Goal: Task Accomplishment & Management: Use online tool/utility

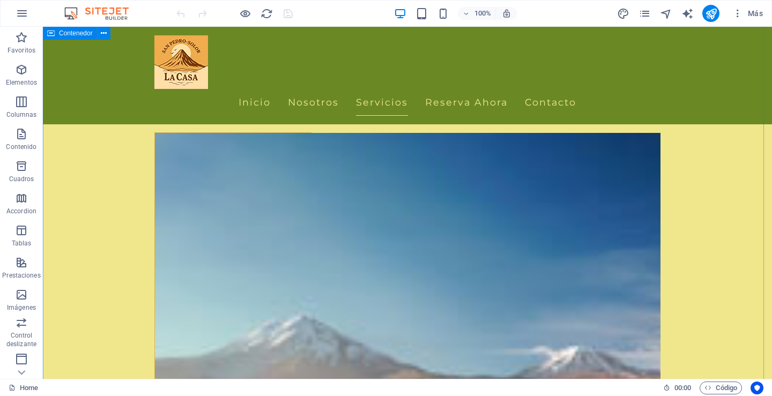
scroll to position [804, 0]
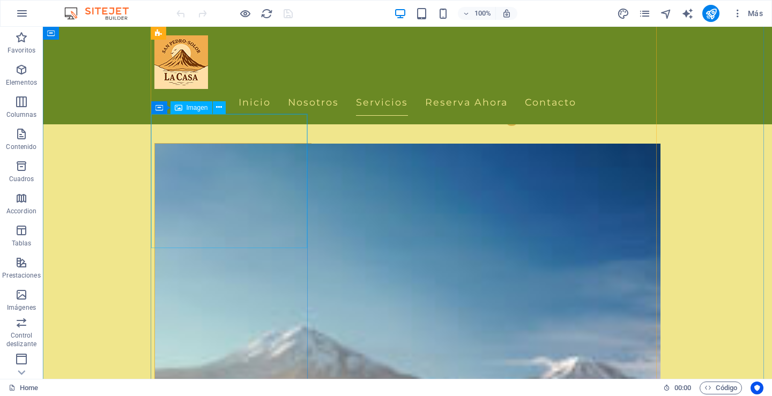
select select "vw"
select select "px"
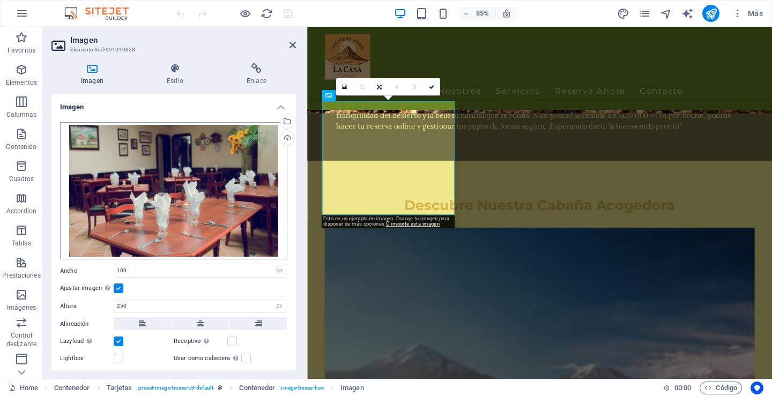
scroll to position [862, 0]
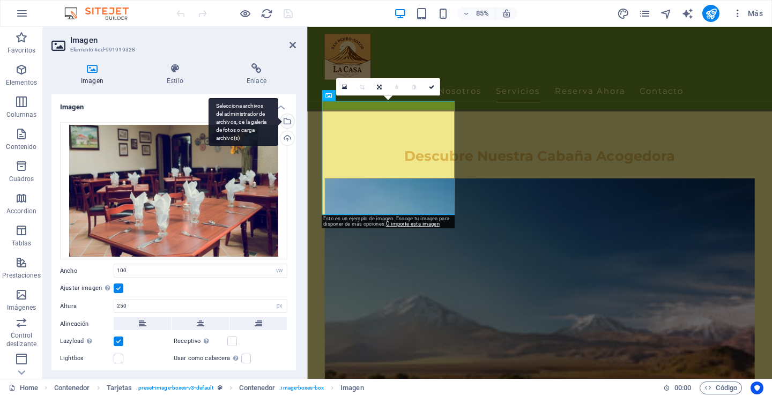
click at [284, 120] on div "Selecciona archivos del administrador de archivos, de la galería de fotos o car…" at bounding box center [286, 122] width 16 height 16
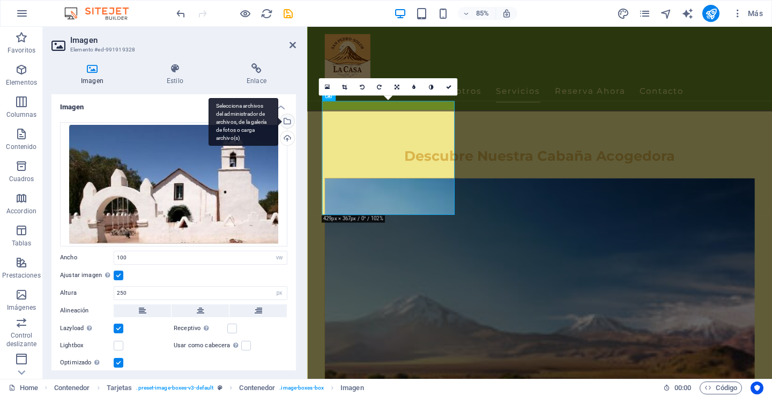
click at [288, 122] on div "Selecciona archivos del administrador de archivos, de la galería de fotos o car…" at bounding box center [286, 122] width 16 height 16
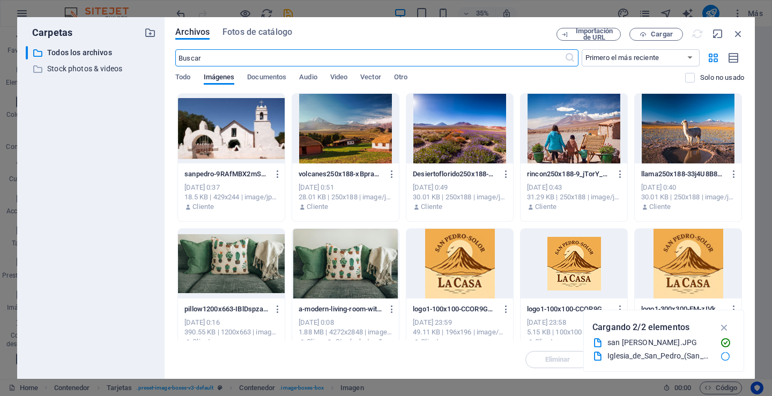
click at [236, 140] on div at bounding box center [231, 129] width 107 height 70
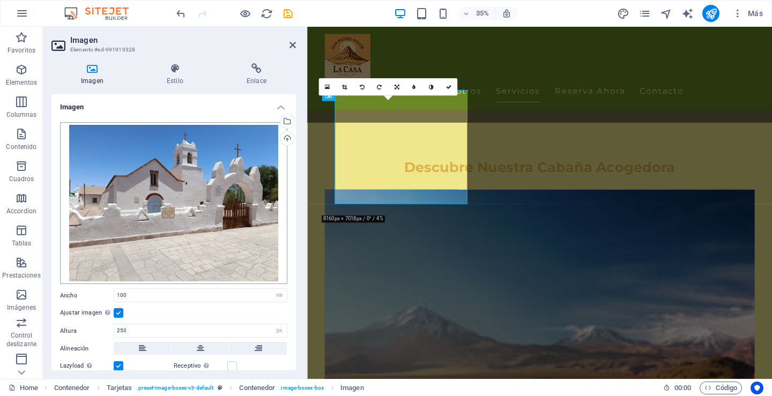
scroll to position [862, 0]
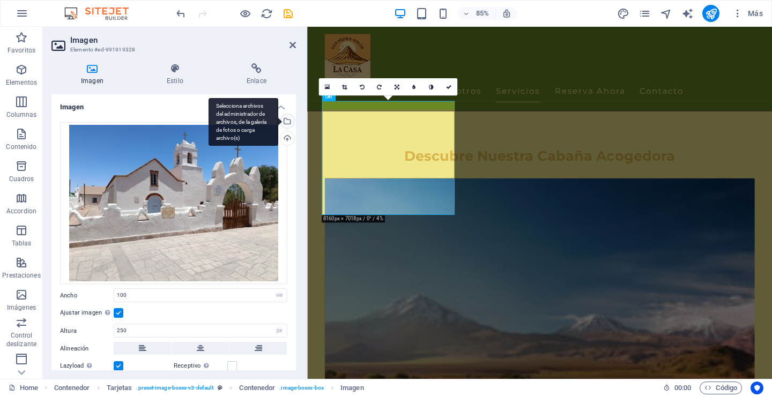
click at [285, 120] on div "Selecciona archivos del administrador de archivos, de la galería de fotos o car…" at bounding box center [286, 122] width 16 height 16
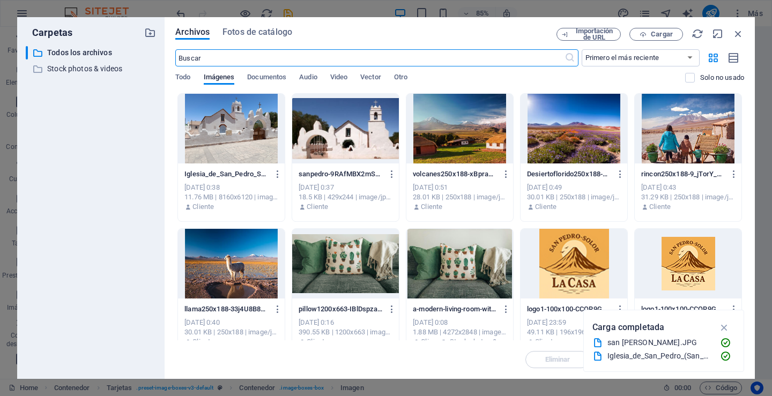
scroll to position [849, 0]
click at [390, 174] on icon "button" at bounding box center [392, 174] width 10 height 10
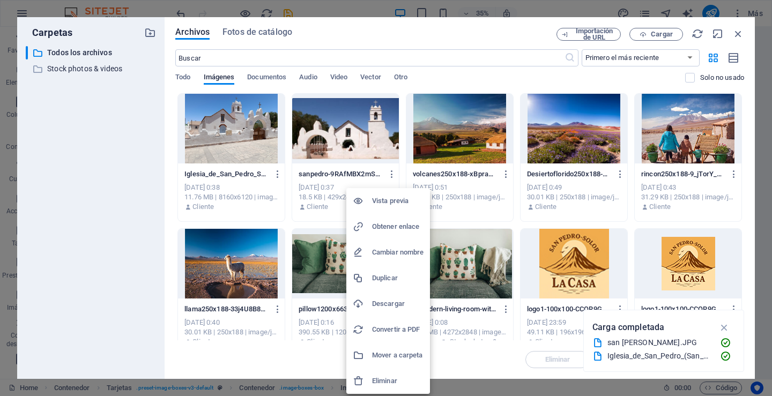
click at [387, 381] on h6 "Eliminar" at bounding box center [397, 381] width 51 height 13
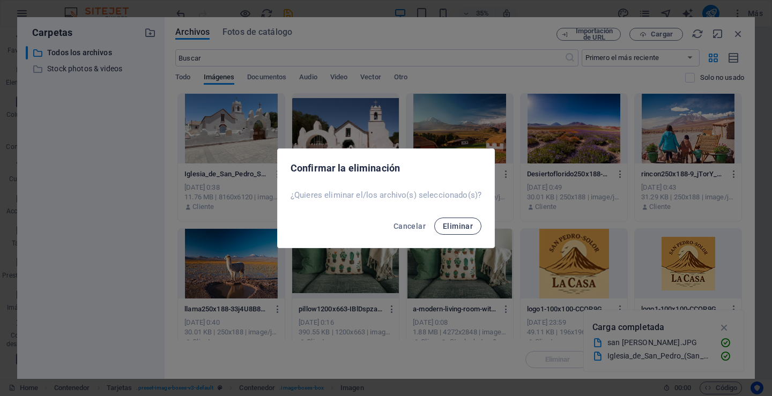
click at [458, 227] on span "Eliminar" at bounding box center [458, 226] width 30 height 9
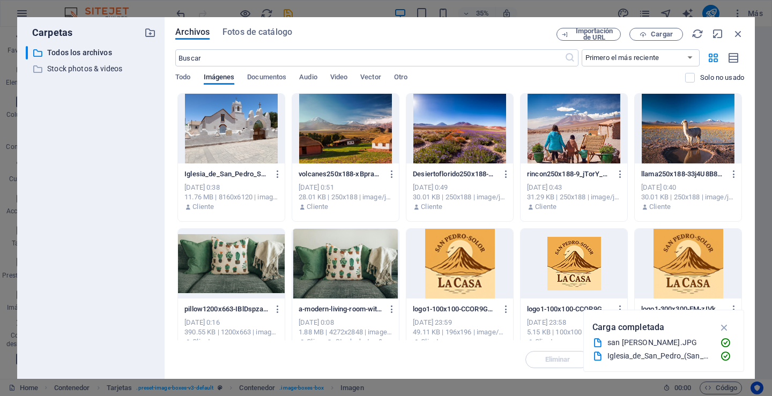
click at [239, 140] on div at bounding box center [231, 129] width 107 height 70
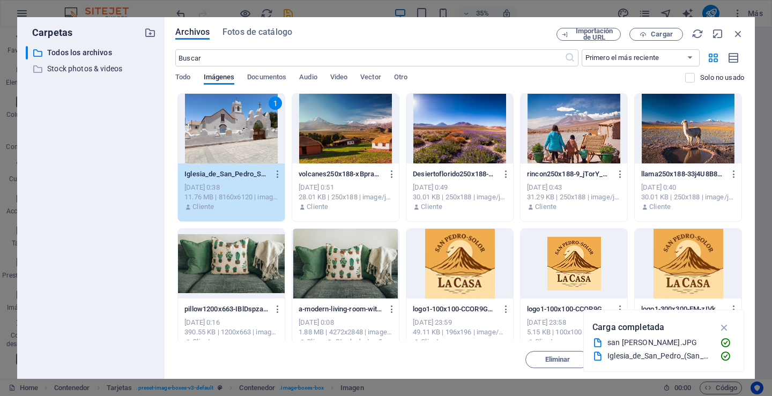
click at [725, 328] on icon "button" at bounding box center [724, 328] width 12 height 12
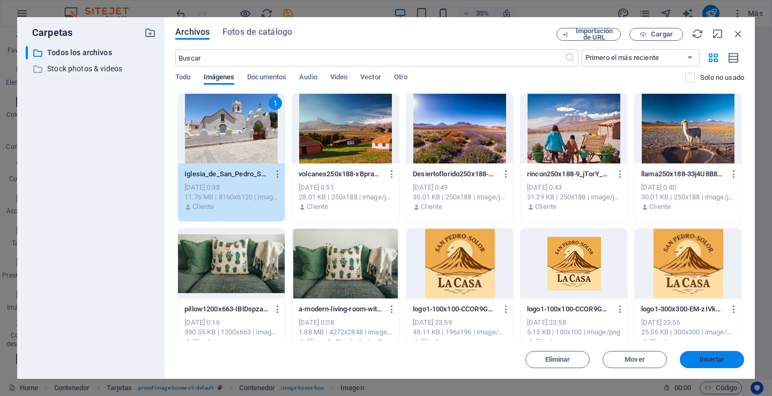
click at [712, 358] on span "Insertar" at bounding box center [712, 360] width 25 height 6
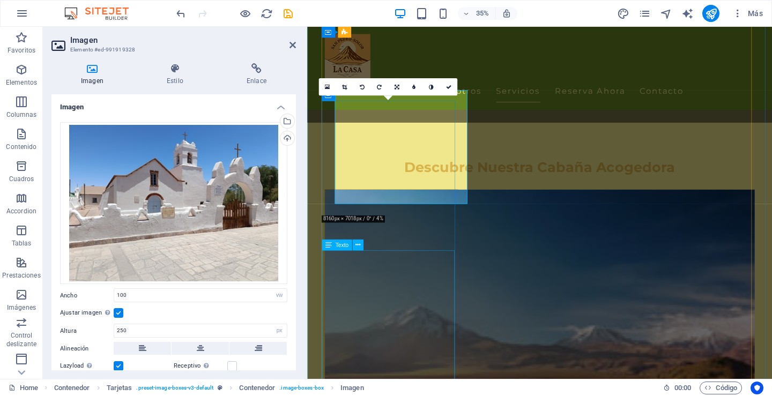
scroll to position [862, 0]
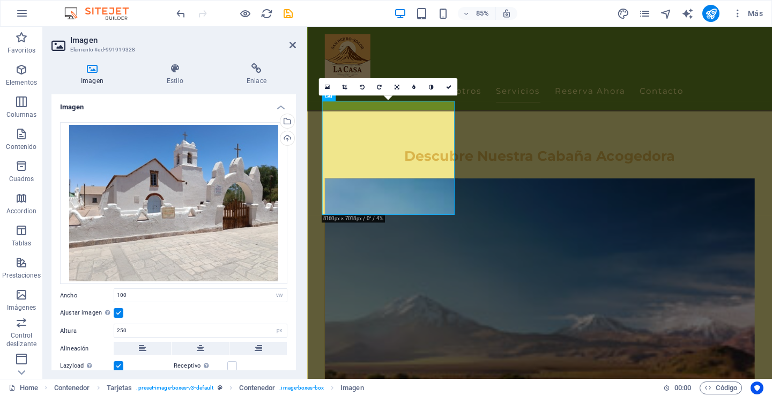
click at [121, 314] on label at bounding box center [119, 313] width 10 height 10
click at [0, 0] on input "Ajustar imagen Ajustar imagen automáticamente a un ancho y alto fijo" at bounding box center [0, 0] width 0 height 0
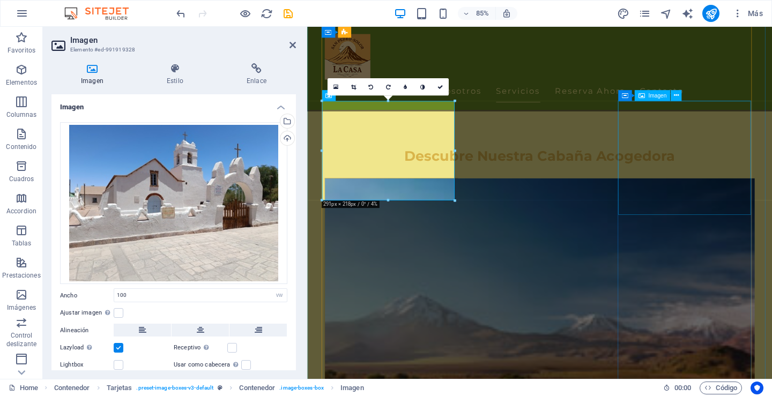
drag, startPoint x: 725, startPoint y: 187, endPoint x: 927, endPoint y: 164, distance: 203.4
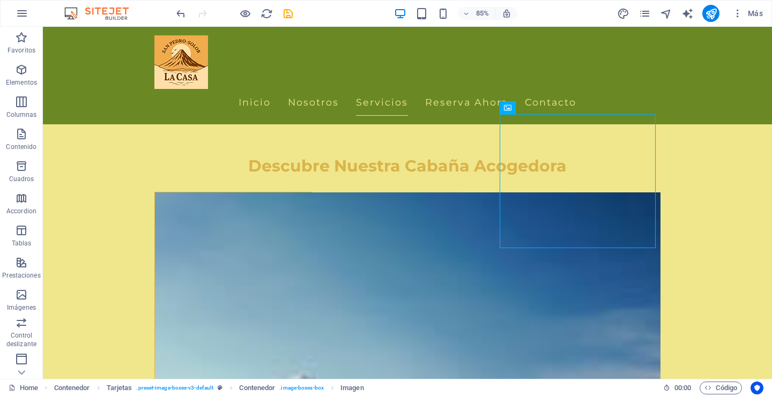
scroll to position [804, 0]
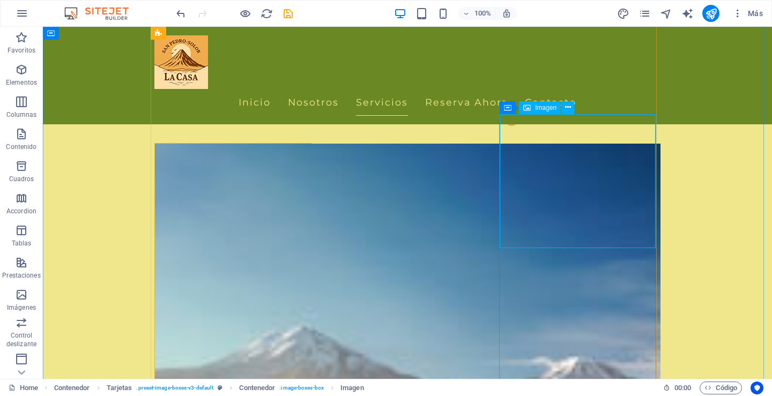
select select "vw"
select select "px"
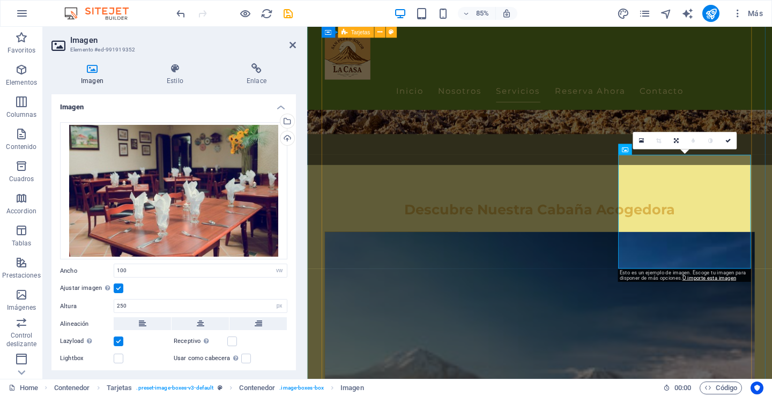
scroll to position [808, 0]
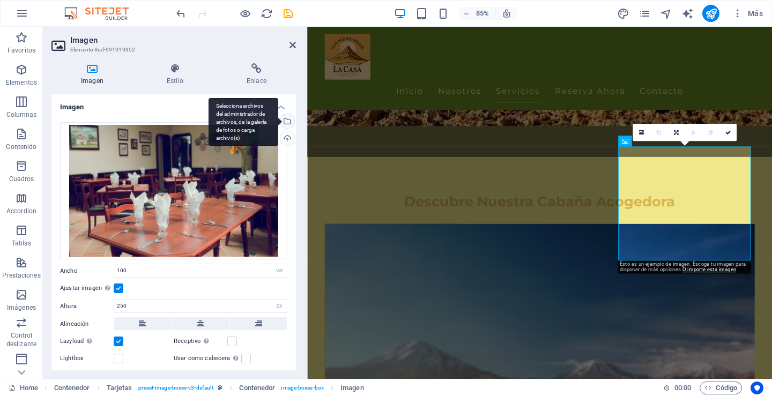
drag, startPoint x: 283, startPoint y: 122, endPoint x: 251, endPoint y: 131, distance: 32.8
click at [278, 122] on div "Selecciona archivos del administrador de archivos, de la galería de fotos o car…" at bounding box center [244, 122] width 70 height 48
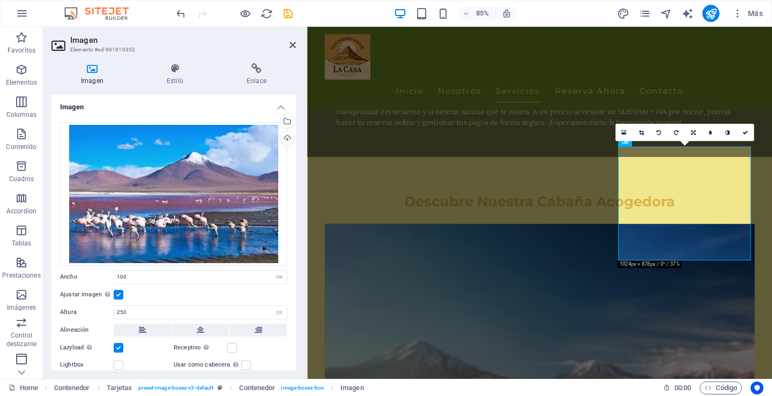
click at [120, 294] on label at bounding box center [119, 295] width 10 height 10
click at [0, 0] on input "Ajustar imagen Ajustar imagen automáticamente a un ancho y alto fijo" at bounding box center [0, 0] width 0 height 0
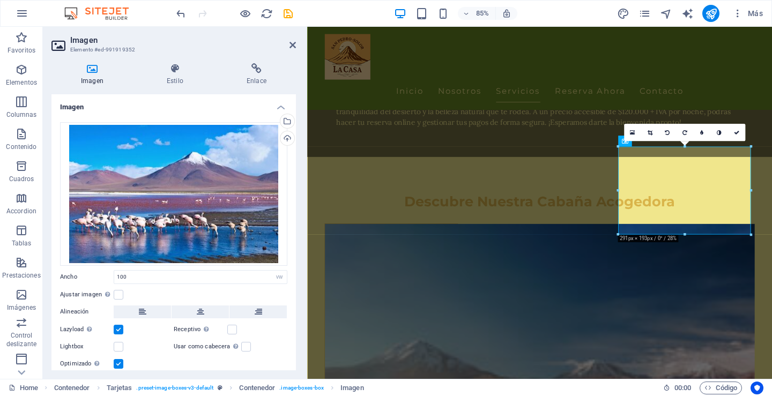
click at [280, 108] on h4 "Imagen" at bounding box center [173, 103] width 244 height 19
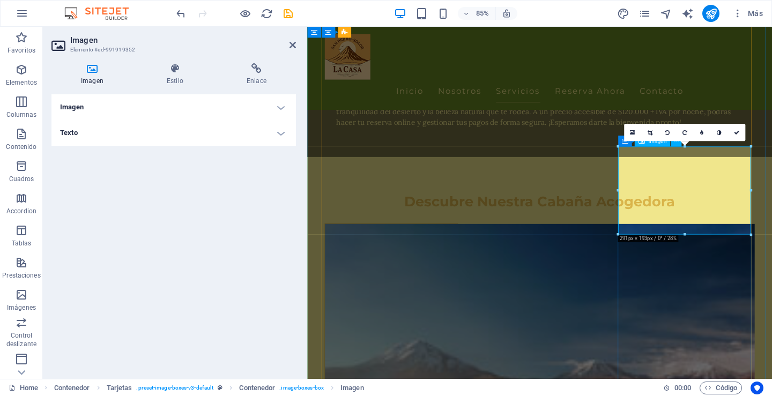
click at [282, 107] on h4 "Imagen" at bounding box center [173, 107] width 244 height 26
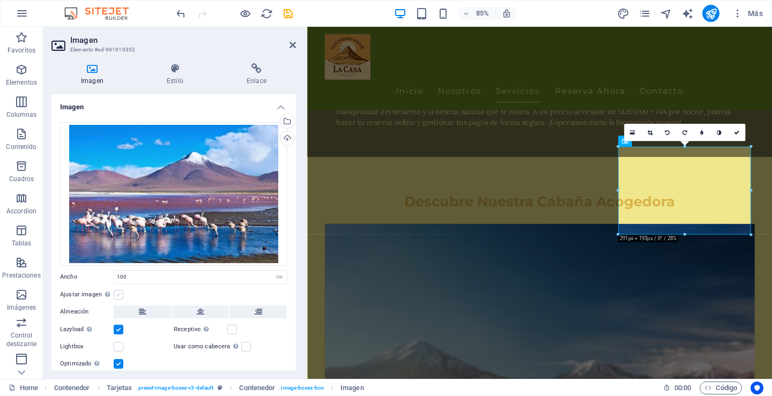
click at [118, 293] on label at bounding box center [119, 295] width 10 height 10
click at [0, 0] on input "Ajustar imagen Ajustar imagen automáticamente a un ancho y alto fijo" at bounding box center [0, 0] width 0 height 0
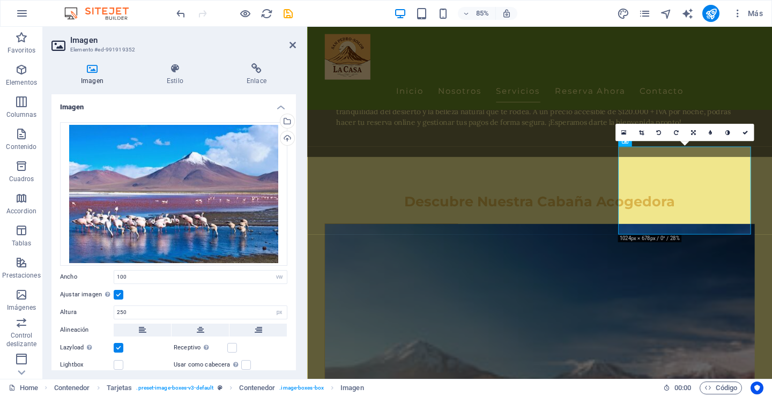
click at [155, 296] on div "Ajustar imagen Ajustar imagen automáticamente a un ancho y alto fijo" at bounding box center [173, 294] width 227 height 13
drag, startPoint x: 133, startPoint y: 310, endPoint x: 112, endPoint y: 309, distance: 22.0
click at [112, 309] on div "Altura 250 Predeterminado automático px" at bounding box center [173, 313] width 227 height 14
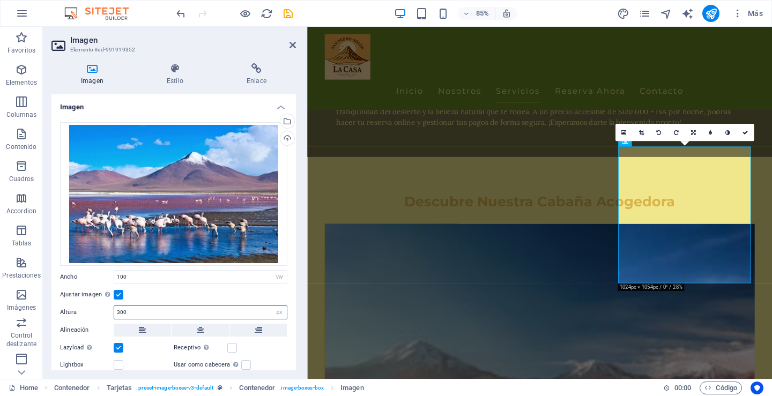
drag, startPoint x: 125, startPoint y: 311, endPoint x: 112, endPoint y: 309, distance: 14.0
click at [112, 309] on div "Altura 300 Predeterminado automático px" at bounding box center [173, 313] width 227 height 14
drag, startPoint x: 130, startPoint y: 310, endPoint x: 113, endPoint y: 310, distance: 16.6
click at [113, 310] on div "Altura 250 Predeterminado automático px" at bounding box center [173, 313] width 227 height 14
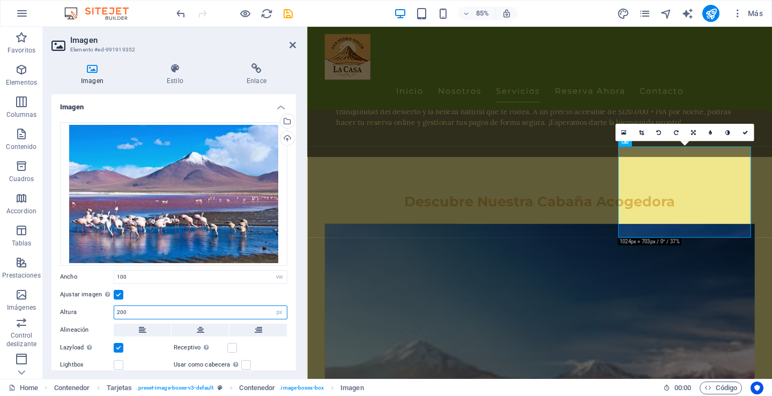
drag, startPoint x: 121, startPoint y: 310, endPoint x: 137, endPoint y: 310, distance: 16.1
click at [137, 310] on input "200" at bounding box center [200, 312] width 173 height 13
click at [133, 306] on input "220" at bounding box center [200, 312] width 173 height 13
type input "215"
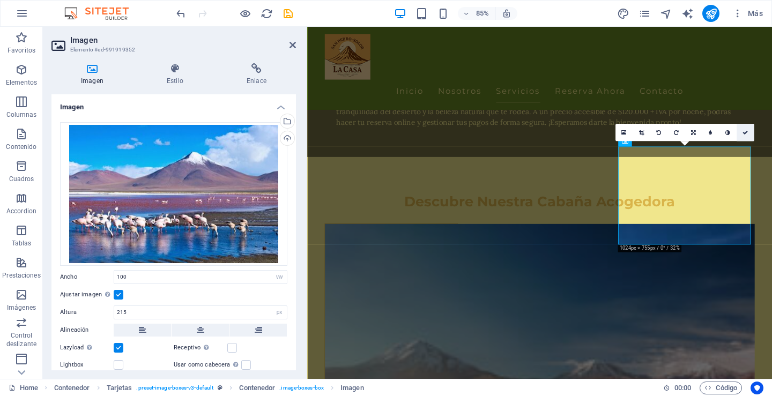
click at [745, 132] on icon at bounding box center [744, 132] width 5 height 5
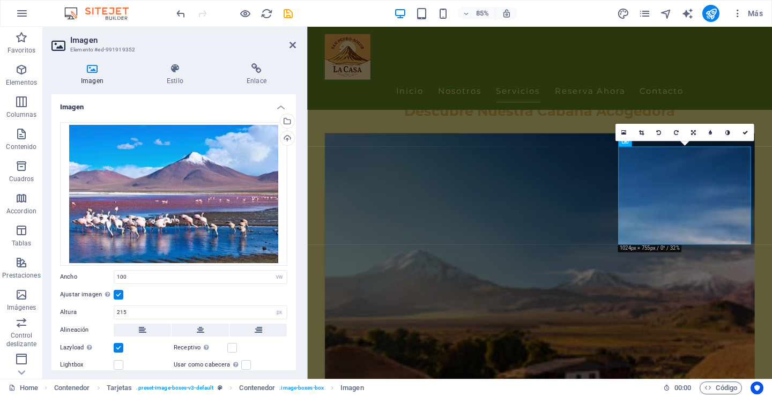
scroll to position [751, 0]
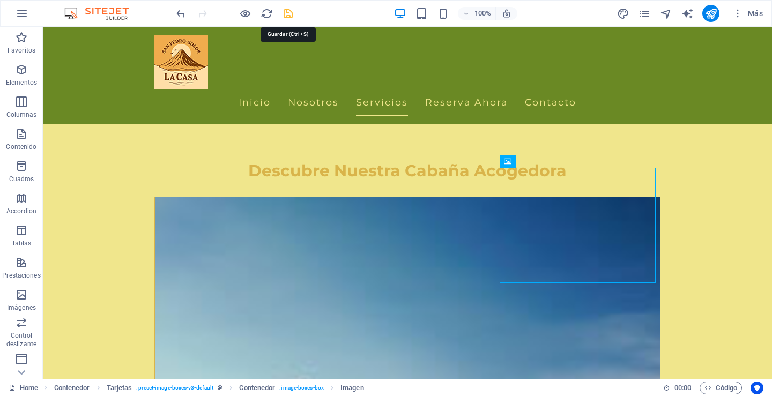
click at [287, 12] on icon "save" at bounding box center [288, 14] width 12 height 12
checkbox input "false"
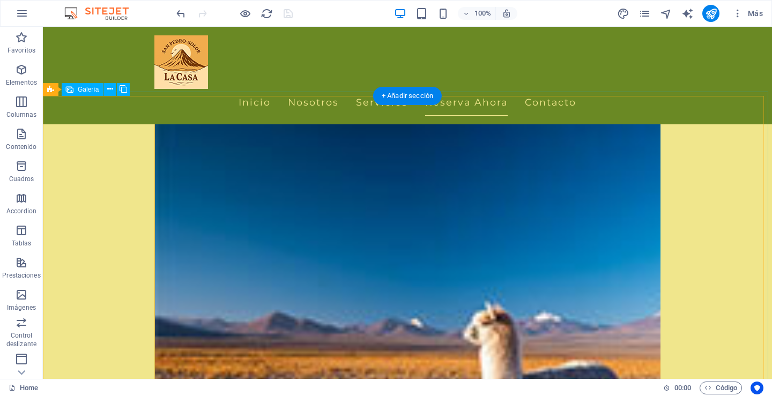
scroll to position [1823, 0]
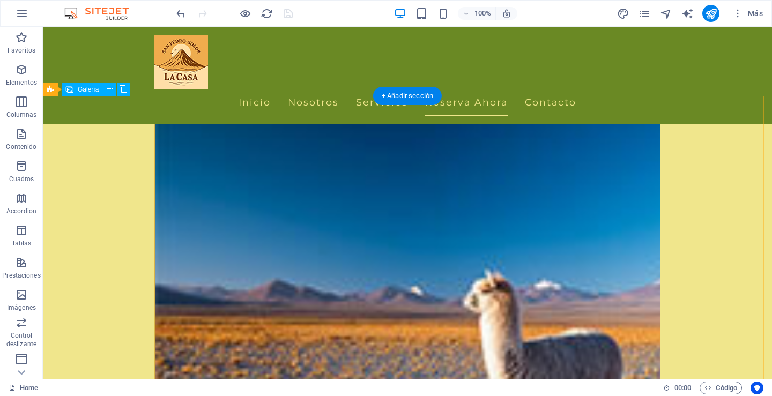
select select "px"
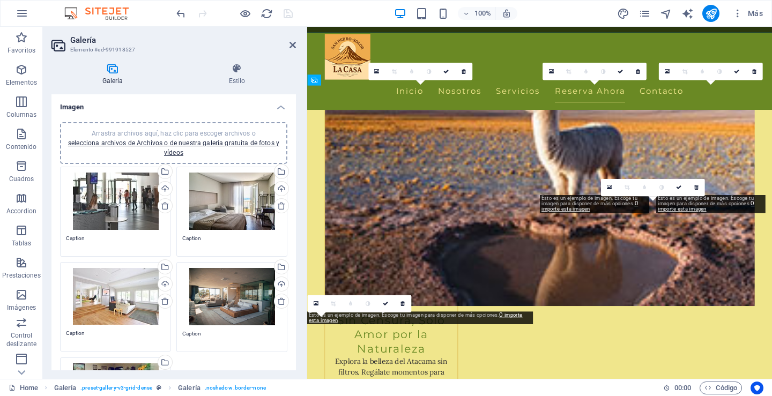
scroll to position [1881, 0]
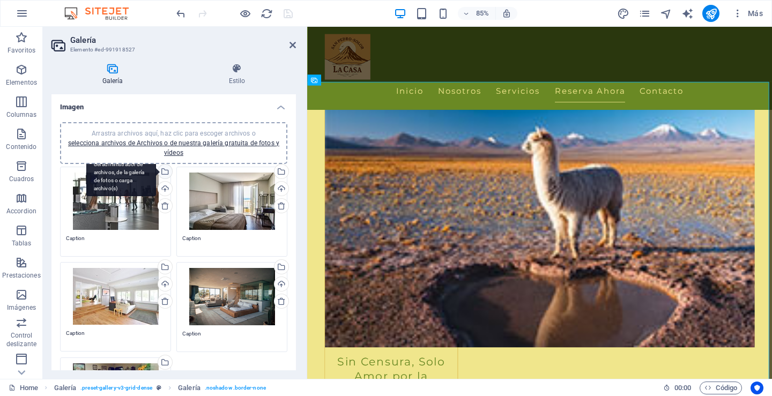
click at [164, 170] on div "Selecciona archivos del administrador de archivos, de la galería de fotos o car…" at bounding box center [164, 173] width 16 height 16
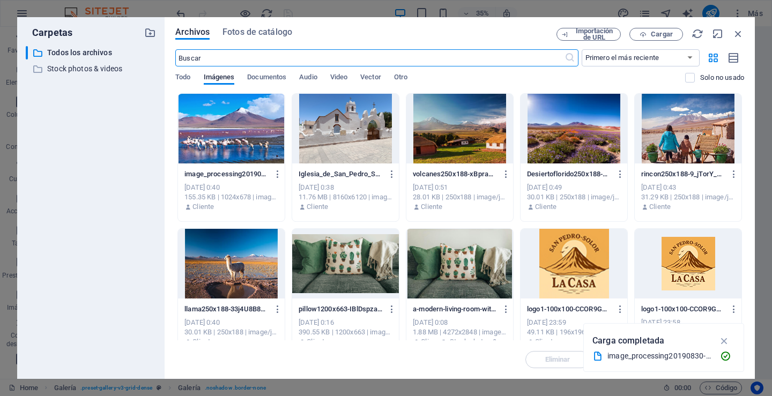
scroll to position [1868, 0]
click at [330, 142] on div at bounding box center [345, 129] width 107 height 70
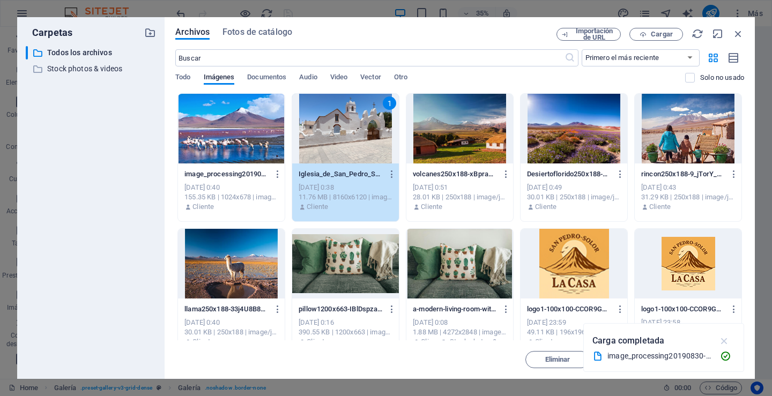
click at [725, 339] on icon "button" at bounding box center [724, 341] width 12 height 12
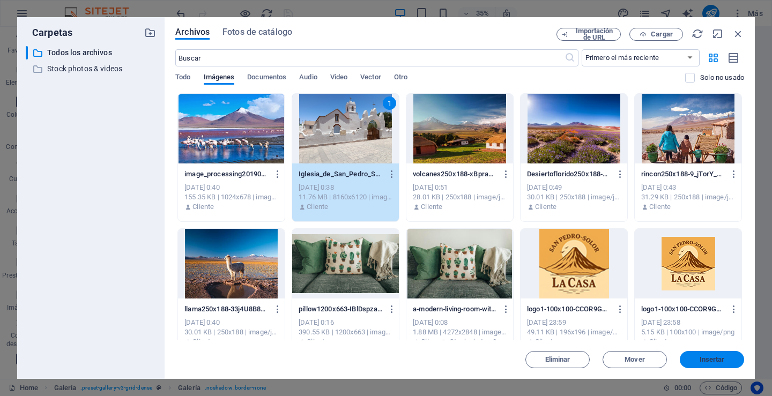
click at [702, 360] on span "Insertar" at bounding box center [712, 360] width 25 height 6
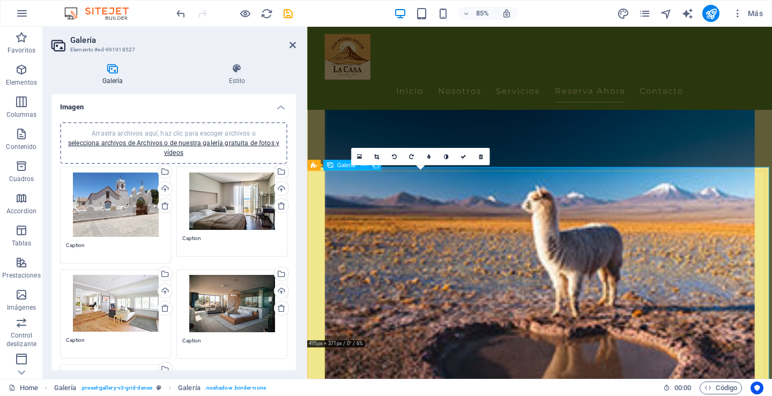
scroll to position [1827, 0]
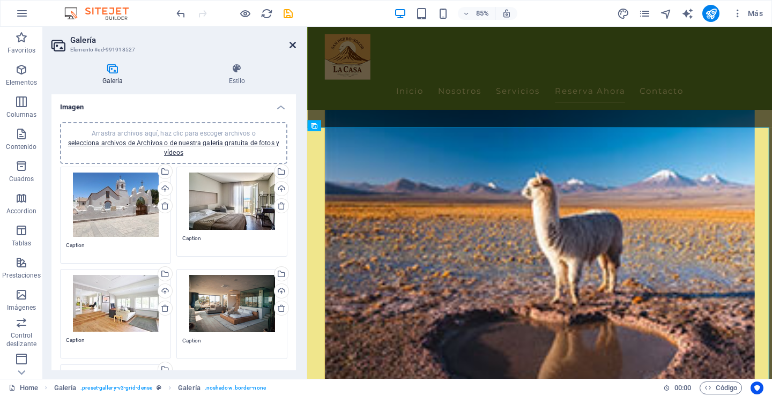
drag, startPoint x: 295, startPoint y: 42, endPoint x: 251, endPoint y: 16, distance: 51.0
click at [295, 42] on icon at bounding box center [293, 45] width 6 height 9
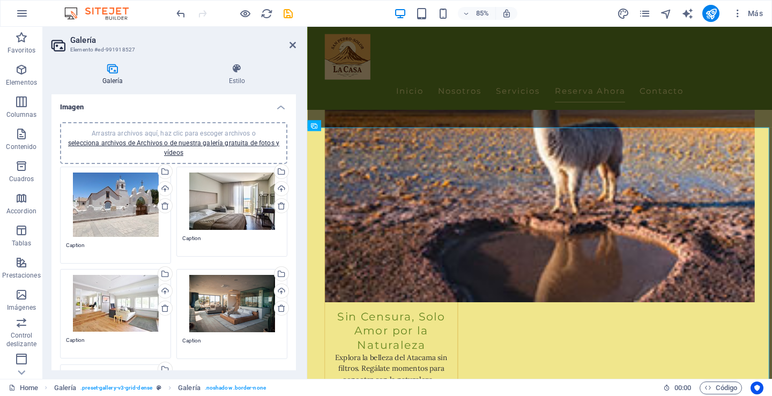
scroll to position [1769, 0]
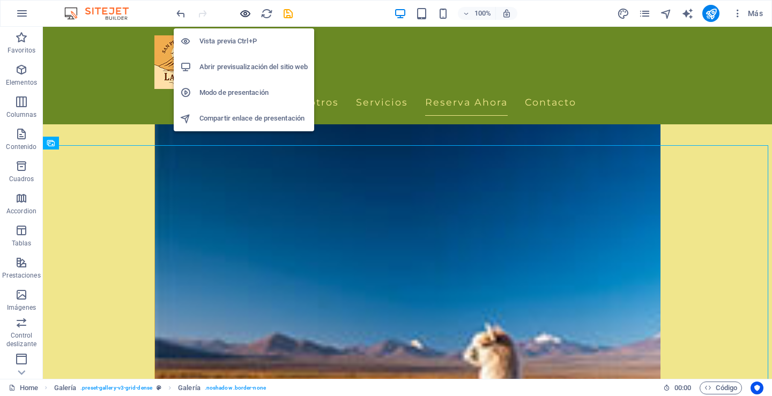
click at [242, 12] on icon "button" at bounding box center [245, 14] width 12 height 12
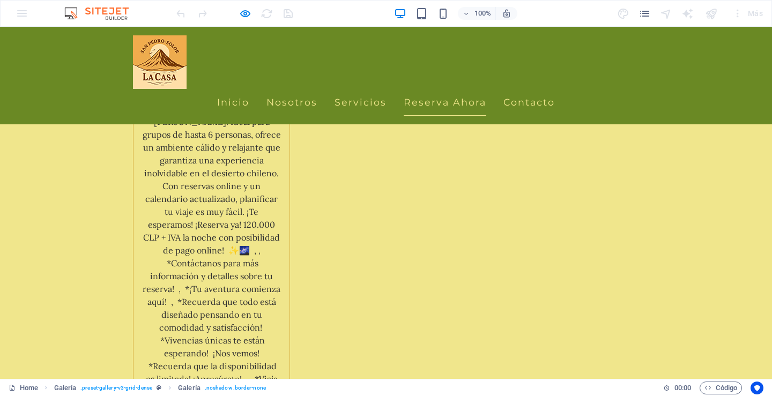
scroll to position [1501, 0]
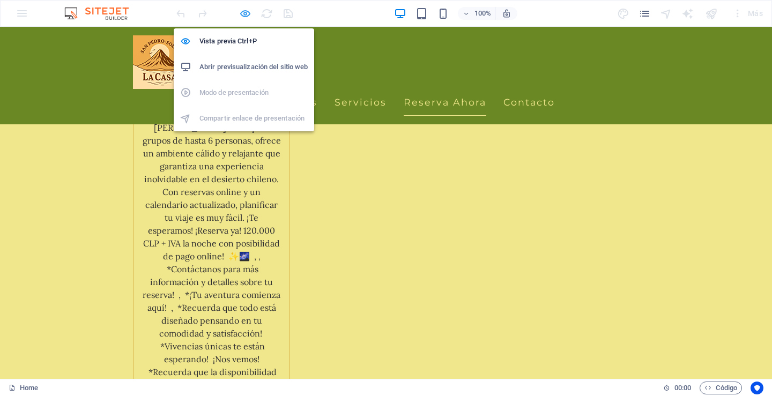
click at [244, 11] on icon "button" at bounding box center [245, 14] width 12 height 12
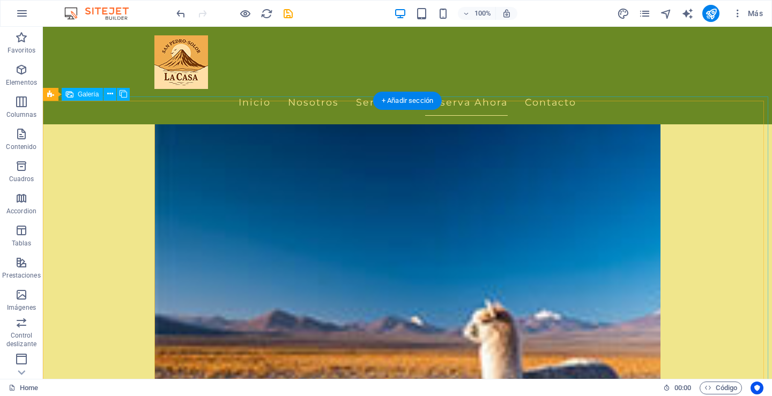
scroll to position [1823, 0]
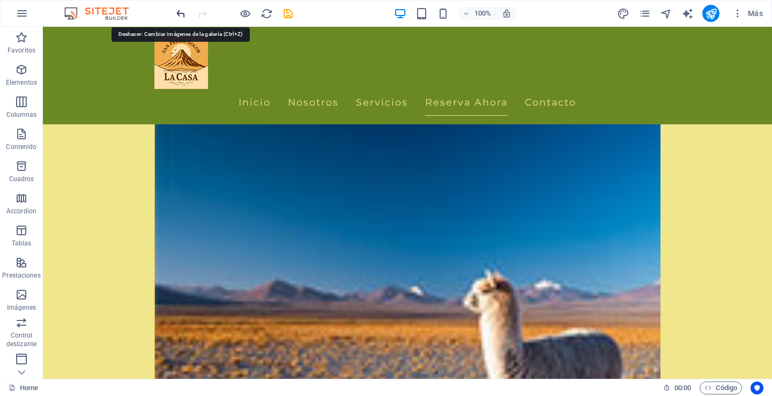
click at [178, 13] on icon "undo" at bounding box center [181, 14] width 12 height 12
click at [203, 14] on icon "redo" at bounding box center [202, 14] width 12 height 12
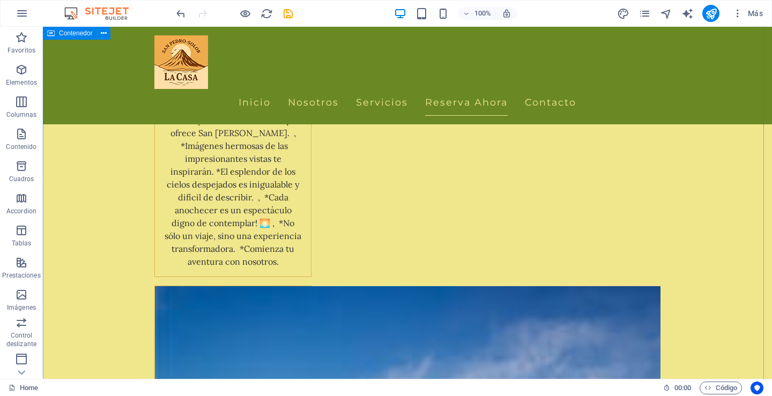
scroll to position [2520, 0]
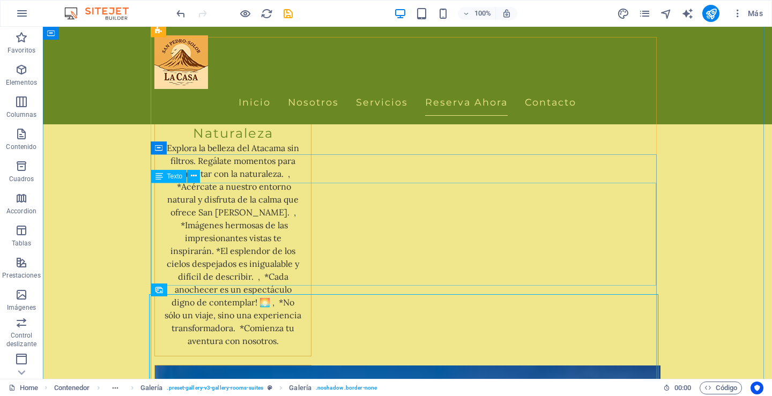
scroll to position [2413, 0]
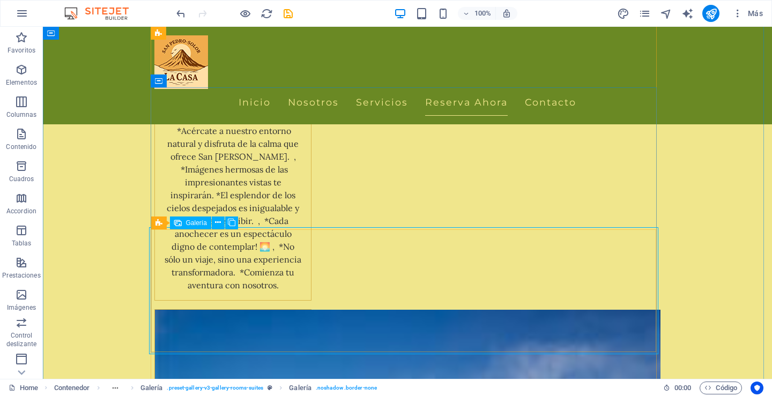
click at [217, 223] on icon at bounding box center [218, 222] width 6 height 11
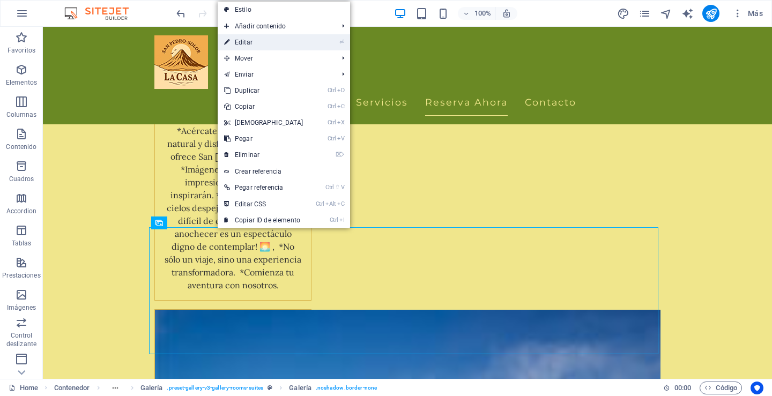
click at [241, 40] on link "⏎ Editar" at bounding box center [264, 42] width 92 height 16
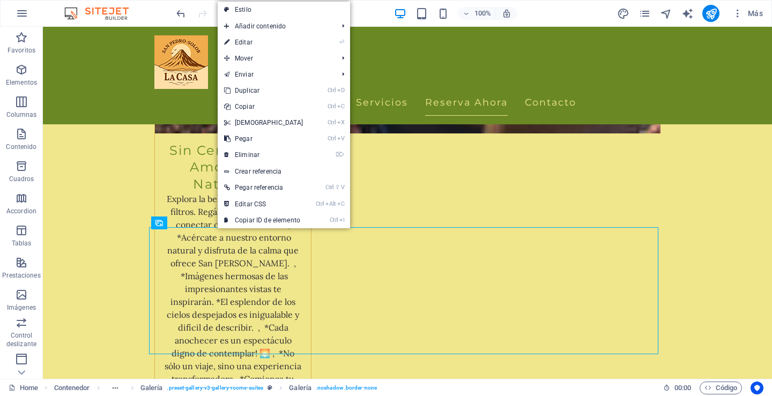
select select "4"
select select "px"
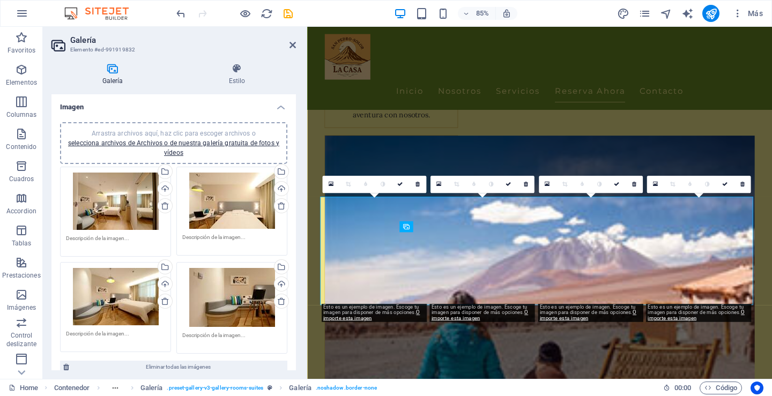
scroll to position [2373, 0]
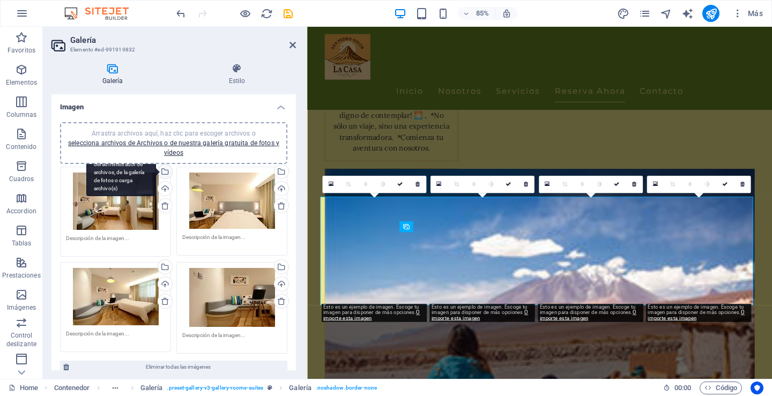
click at [163, 172] on div "Selecciona archivos del administrador de archivos, de la galería de fotos o car…" at bounding box center [164, 173] width 16 height 16
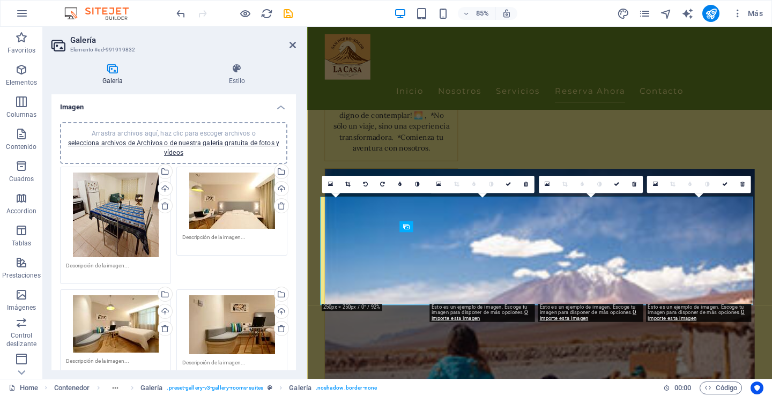
click at [222, 197] on div "Arrastra archivos aquí, haz clic para escoger archivos o selecciona archivos de…" at bounding box center [231, 201] width 99 height 56
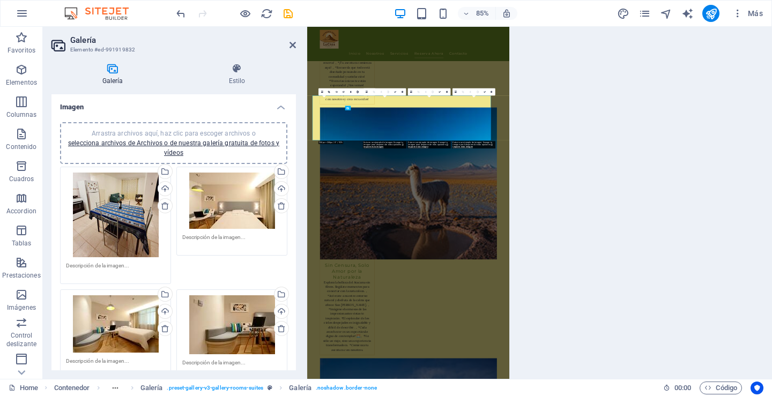
scroll to position [2377, 0]
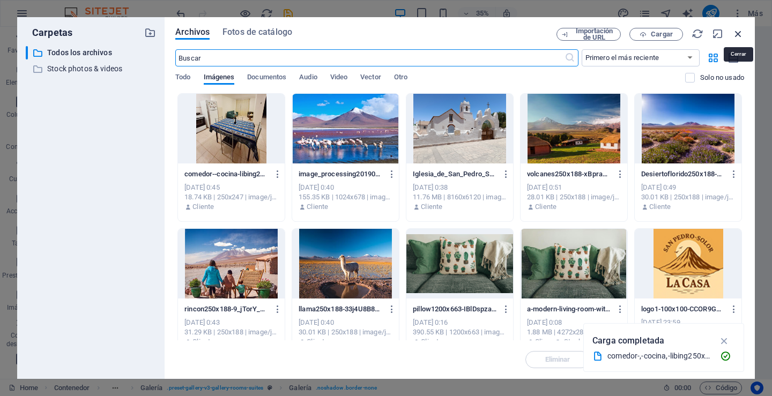
click at [738, 34] on icon "button" at bounding box center [738, 34] width 12 height 12
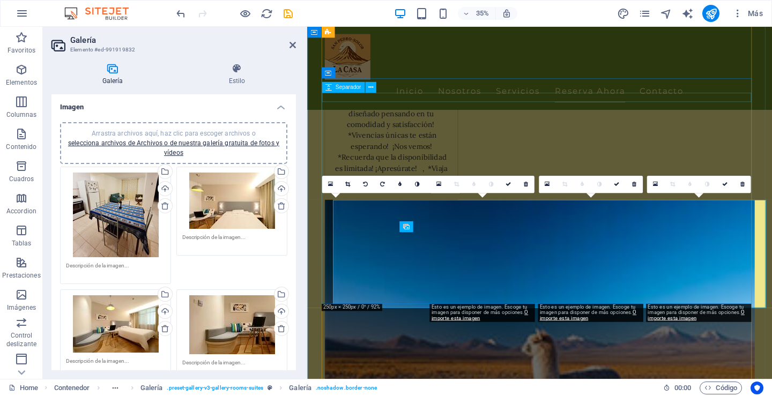
scroll to position [2373, 0]
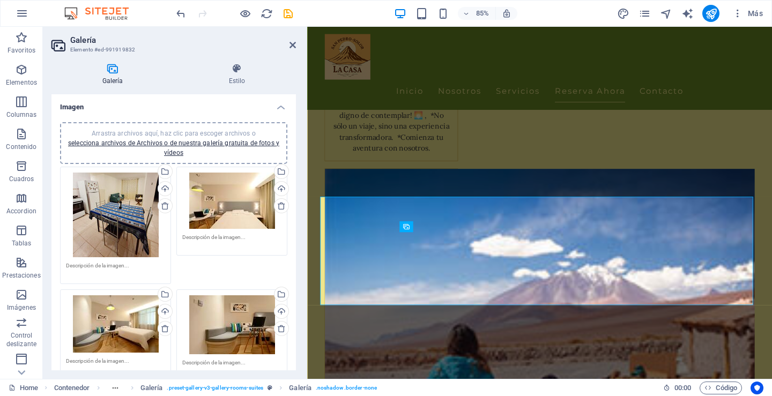
click at [113, 264] on textarea at bounding box center [115, 270] width 99 height 16
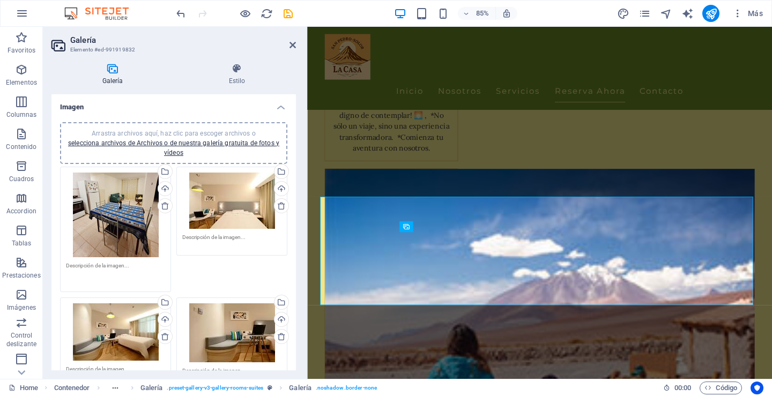
drag, startPoint x: 130, startPoint y: 263, endPoint x: 69, endPoint y: 265, distance: 61.7
click at [69, 265] on textarea at bounding box center [115, 274] width 99 height 24
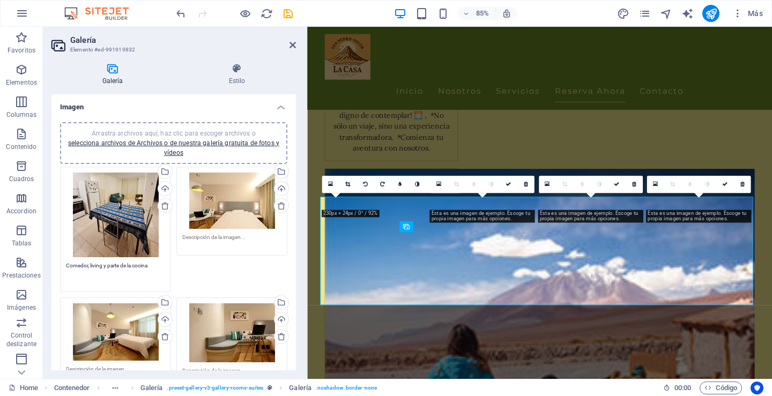
click at [133, 277] on textarea "Comedor, living y parte de la cocina" at bounding box center [115, 274] width 99 height 24
type textarea "Comedor, living y parte de la cocina"
click at [211, 239] on textarea at bounding box center [231, 241] width 99 height 16
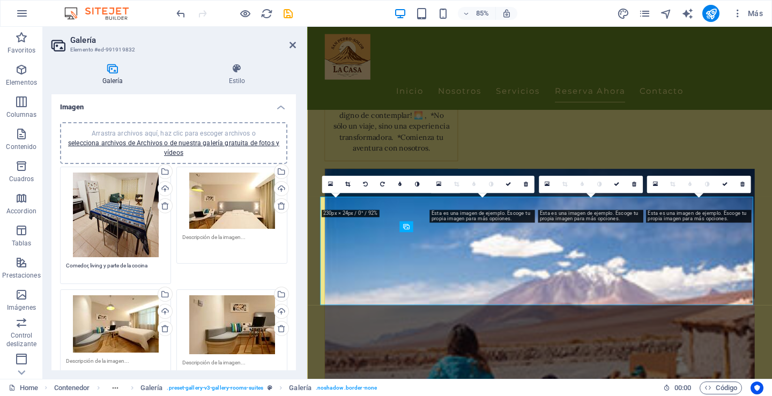
click at [240, 203] on div "Arrastra archivos aquí, haz clic para escoger archivos o selecciona archivos de…" at bounding box center [231, 201] width 99 height 56
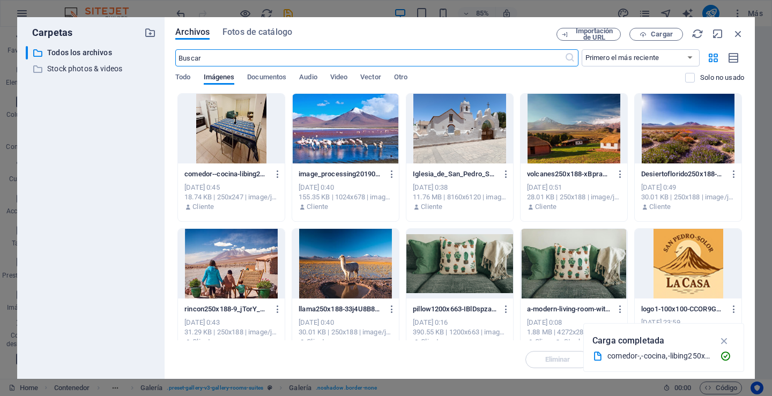
scroll to position [2377, 0]
click at [738, 33] on icon "button" at bounding box center [738, 34] width 12 height 12
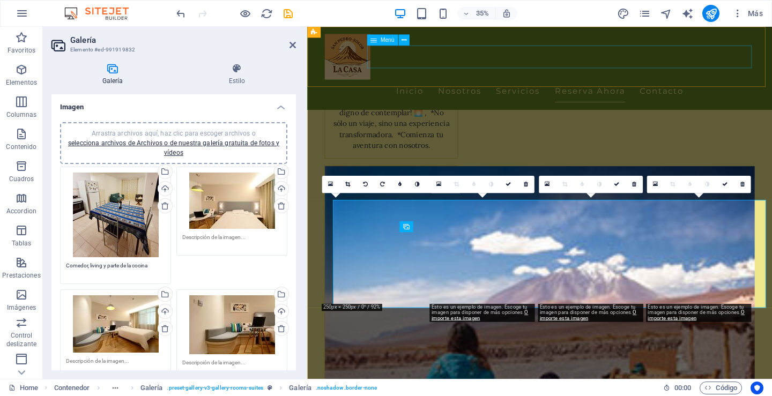
scroll to position [2373, 0]
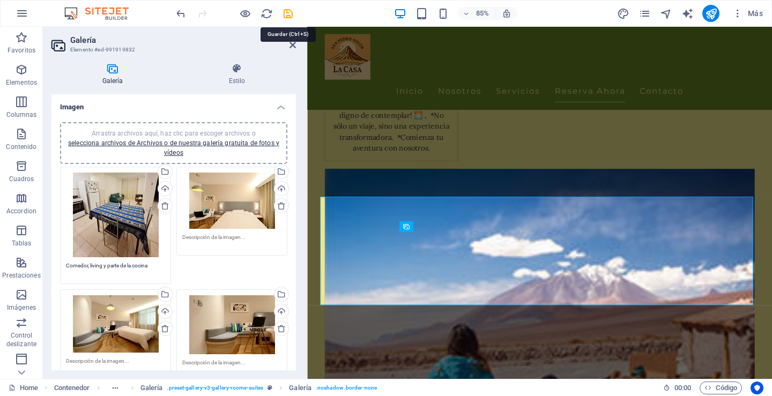
drag, startPoint x: 287, startPoint y: 13, endPoint x: 285, endPoint y: 19, distance: 6.5
click at [286, 13] on icon "save" at bounding box center [288, 14] width 12 height 12
checkbox input "false"
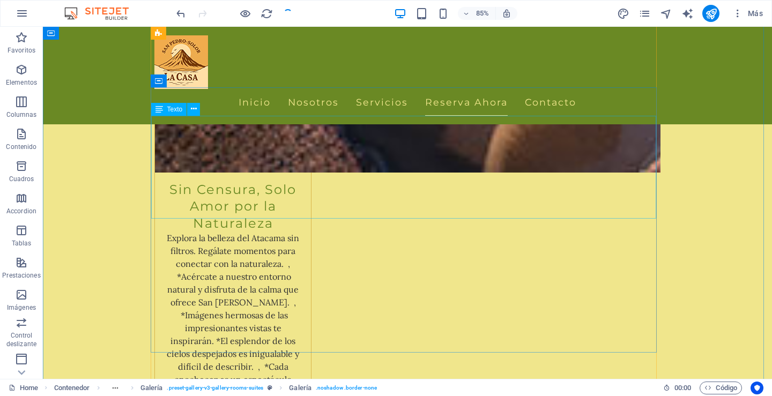
scroll to position [2413, 0]
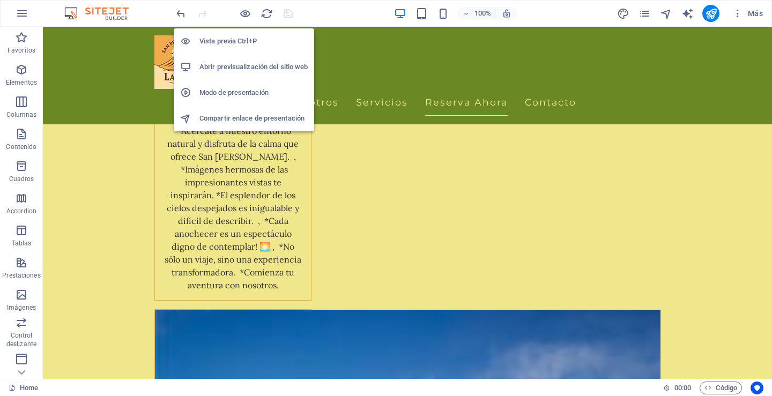
drag, startPoint x: 246, startPoint y: 10, endPoint x: 247, endPoint y: 73, distance: 63.8
click at [246, 10] on icon "button" at bounding box center [245, 14] width 12 height 12
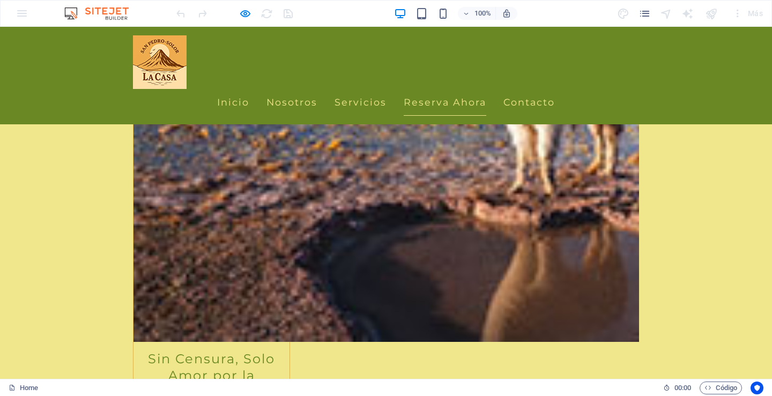
scroll to position [2221, 0]
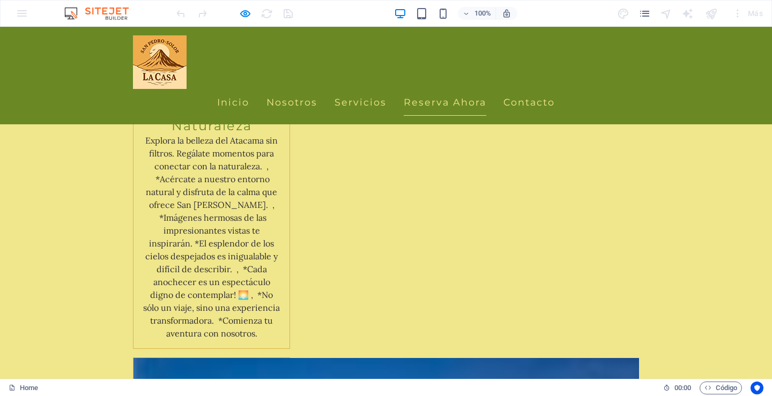
scroll to position [2435, 0]
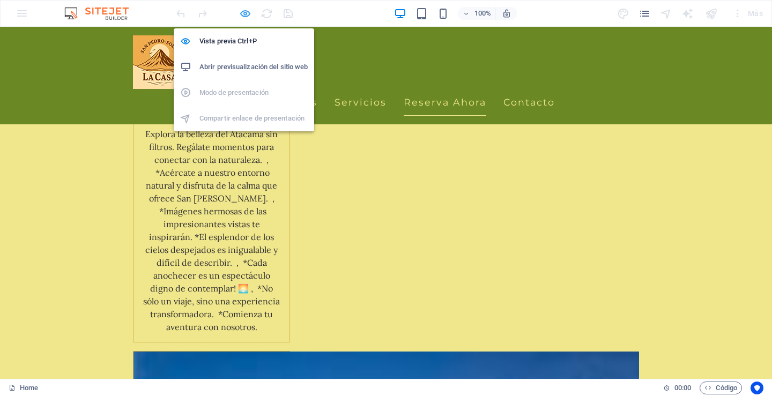
drag, startPoint x: 245, startPoint y: 13, endPoint x: 240, endPoint y: 16, distance: 5.5
click at [246, 13] on icon "button" at bounding box center [245, 14] width 12 height 12
